Goal: Transaction & Acquisition: Purchase product/service

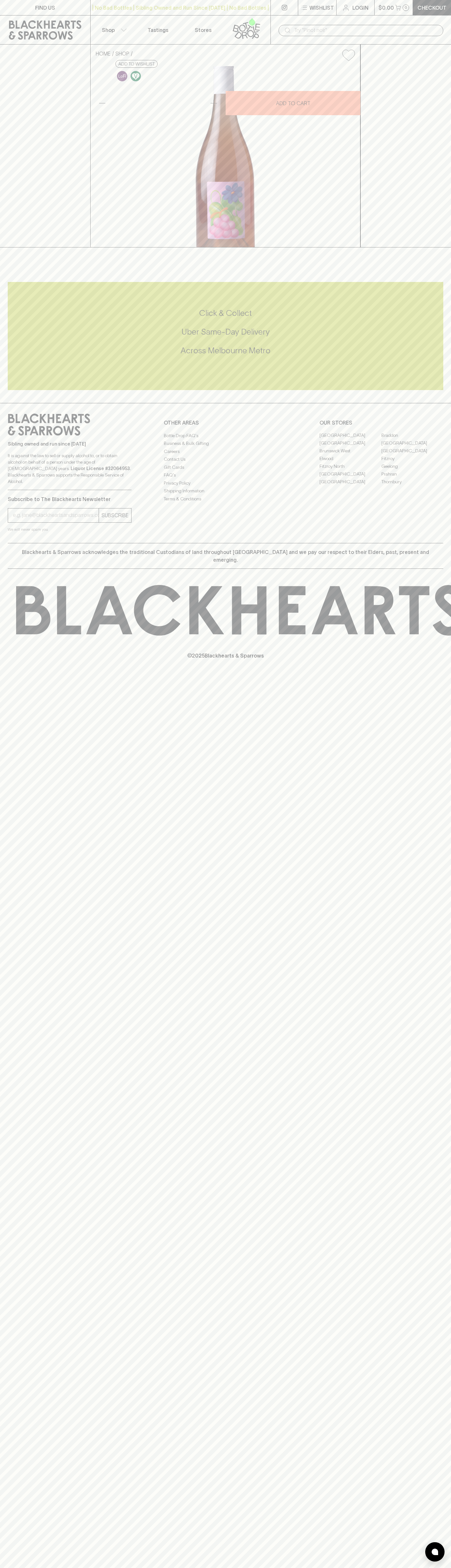
click at [98, 1] on div "| No Bad Bottles | Sibling Owned and Run Since 2006 | No Bad Bottles | Sibling …" at bounding box center [180, 8] width 180 height 15
click at [439, 390] on div "Click & Collect Uber Same-Day Delivery Across Melbourne Metro" at bounding box center [225, 336] width 436 height 108
click at [345, 1567] on html "FIND US | No Bad Bottles | Sibling Owned and Run Since 2006 | No Bad Bottles | …" at bounding box center [225, 784] width 451 height 1568
click at [29, 1163] on div "FIND US | No Bad Bottles | Sibling Owned and Run Since 2006 | No Bad Bottles | …" at bounding box center [225, 784] width 451 height 1568
